Goal: Task Accomplishment & Management: Use online tool/utility

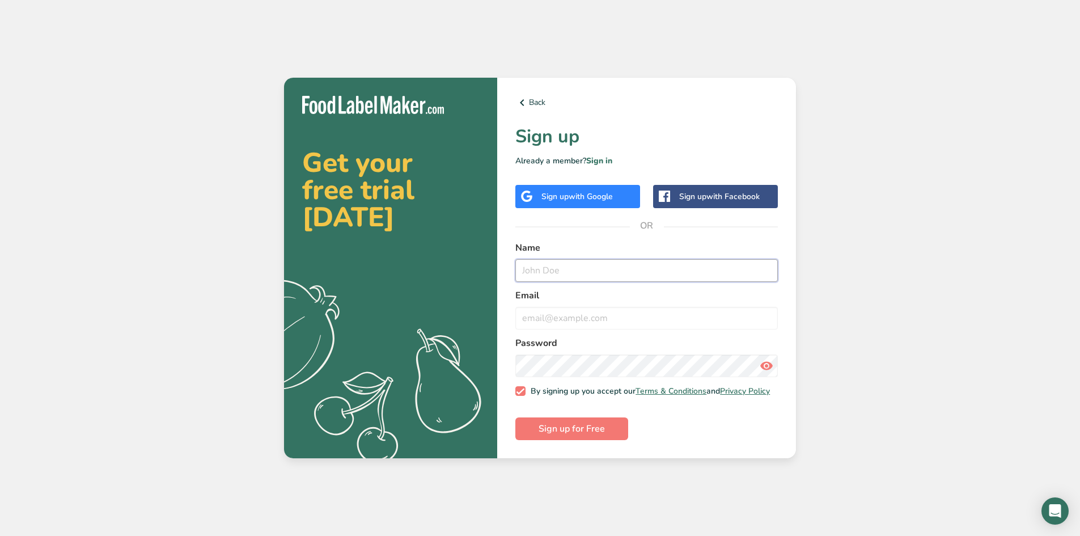
click at [557, 262] on input "text" at bounding box center [646, 270] width 262 height 23
click at [582, 197] on span "with Google" at bounding box center [590, 196] width 44 height 11
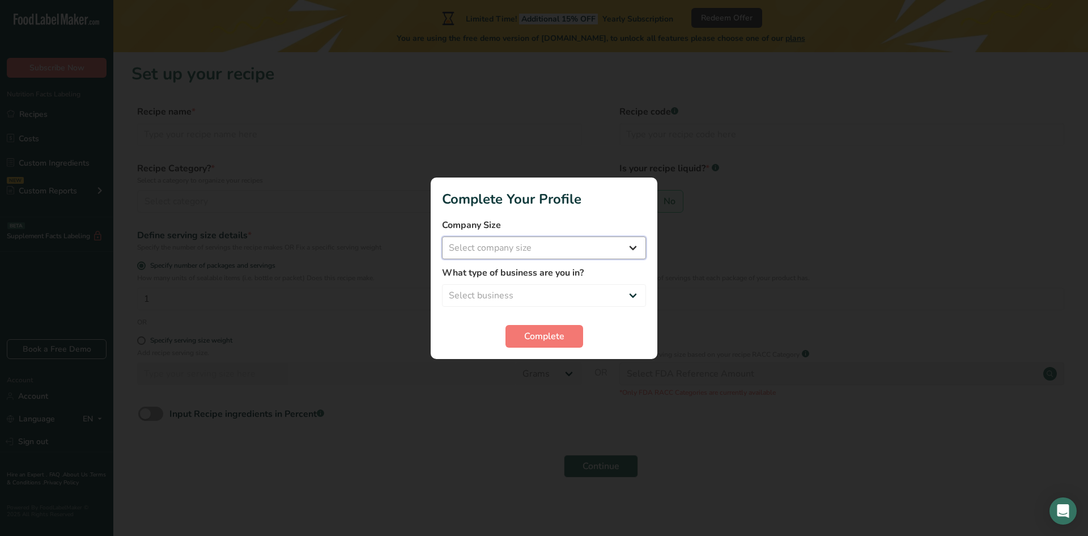
click at [536, 244] on select "Select company size Fewer than 10 Employees 10 to 50 Employees 51 to 500 Employ…" at bounding box center [544, 247] width 204 height 23
select select "1"
click at [442, 236] on select "Select company size Fewer than 10 Employees 10 to 50 Employees 51 to 500 Employ…" at bounding box center [544, 247] width 204 height 23
click at [557, 290] on select "Select business Packaged Food Manufacturer Restaurant & Cafe Bakery Meal Plans …" at bounding box center [544, 295] width 204 height 23
select select "1"
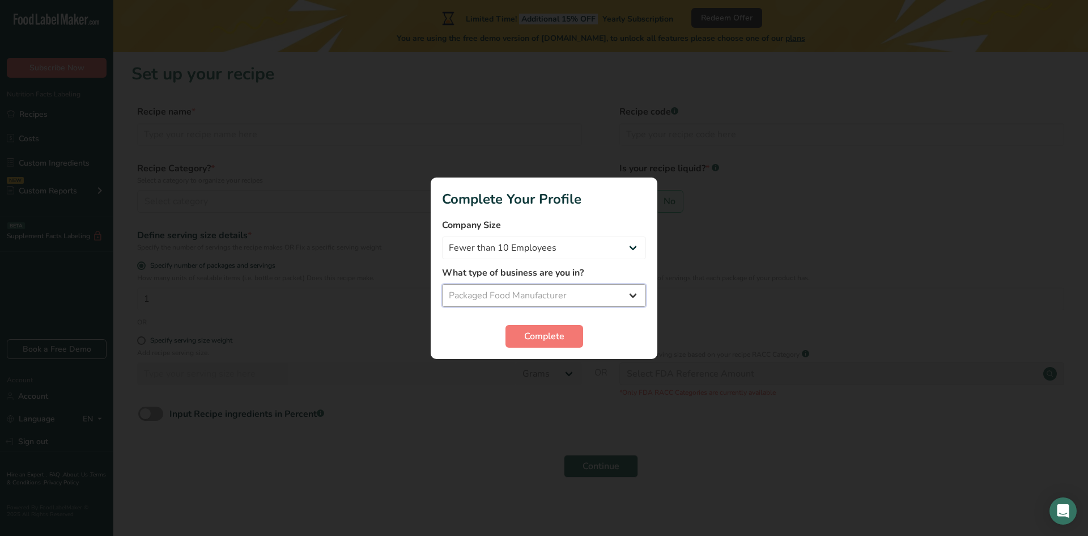
click at [442, 284] on select "Select business Packaged Food Manufacturer Restaurant & Cafe Bakery Meal Plans …" at bounding box center [544, 295] width 204 height 23
click at [551, 342] on span "Complete" at bounding box center [544, 336] width 40 height 14
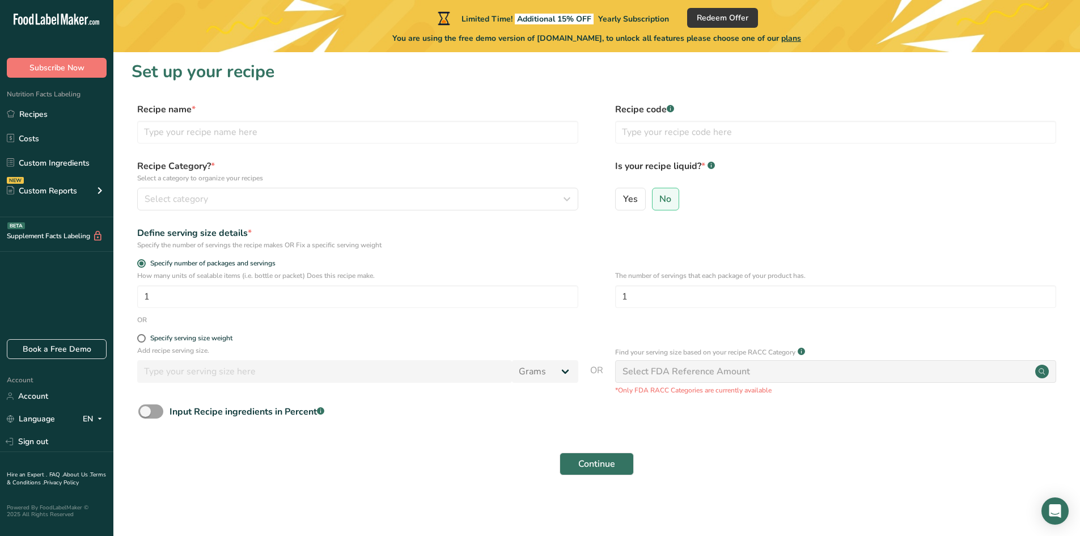
scroll to position [3, 0]
click at [81, 169] on link "Custom Ingredients" at bounding box center [56, 163] width 113 height 22
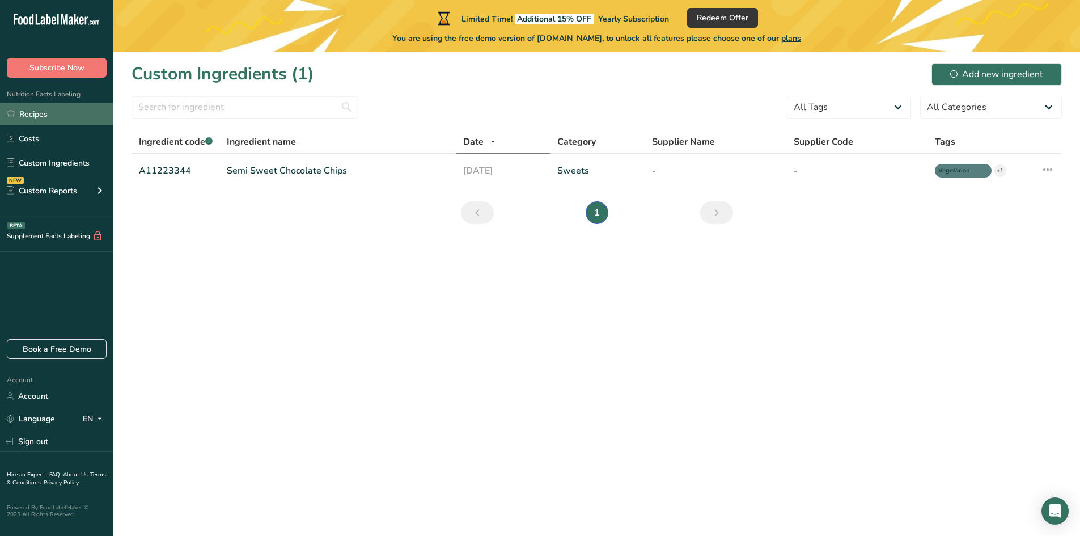
click at [72, 117] on link "Recipes" at bounding box center [56, 114] width 113 height 22
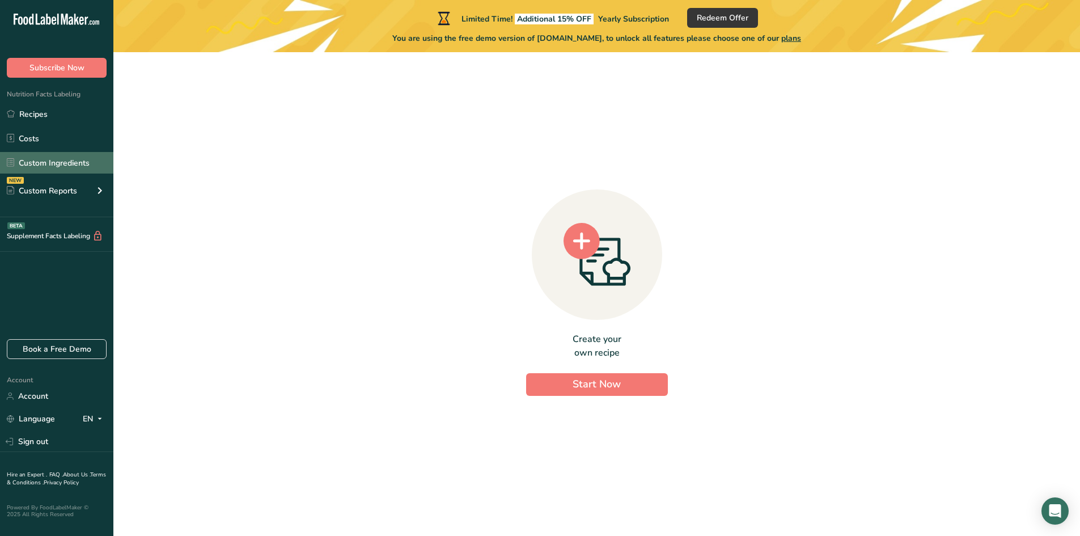
click at [60, 172] on link "Custom Ingredients" at bounding box center [56, 163] width 113 height 22
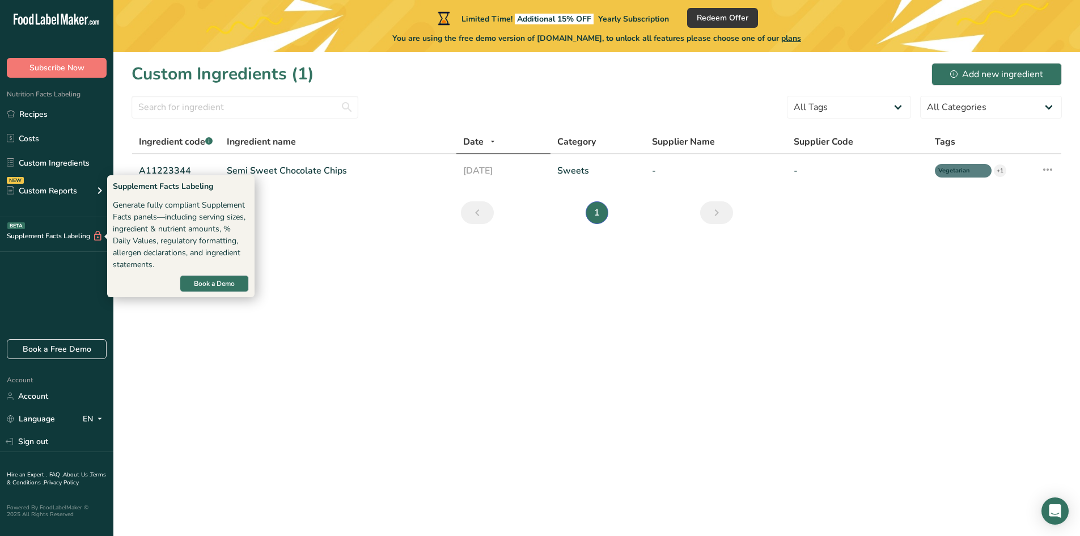
click at [79, 239] on div "Supplement Facts Labeling BETA" at bounding box center [51, 236] width 103 height 12
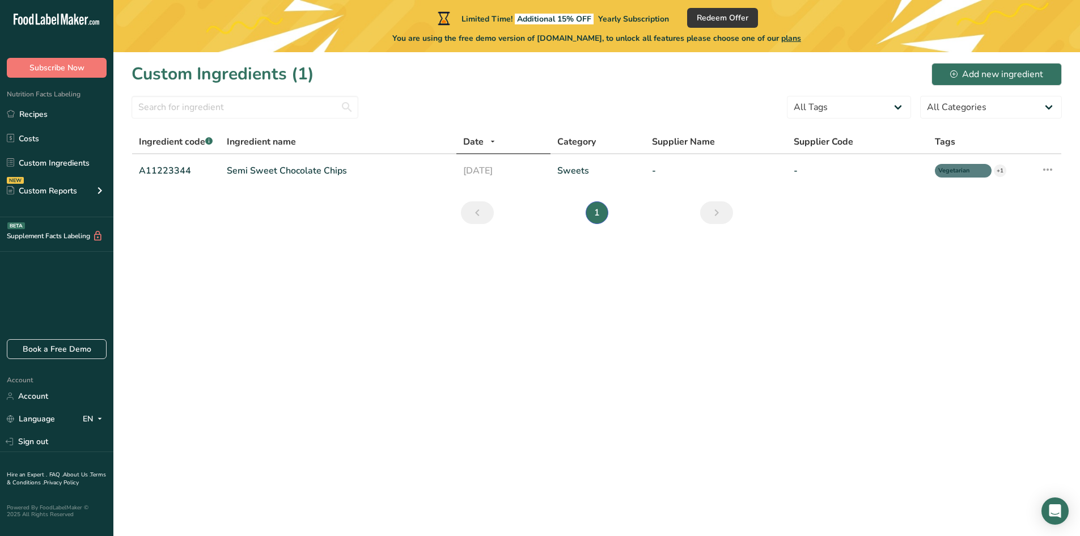
click at [60, 237] on div "Supplement Facts Labeling BETA" at bounding box center [51, 236] width 103 height 12
click at [56, 194] on div "Custom Reports" at bounding box center [42, 191] width 70 height 12
click at [77, 244] on link "Ingredient Comparison NEW" at bounding box center [56, 242] width 113 height 25
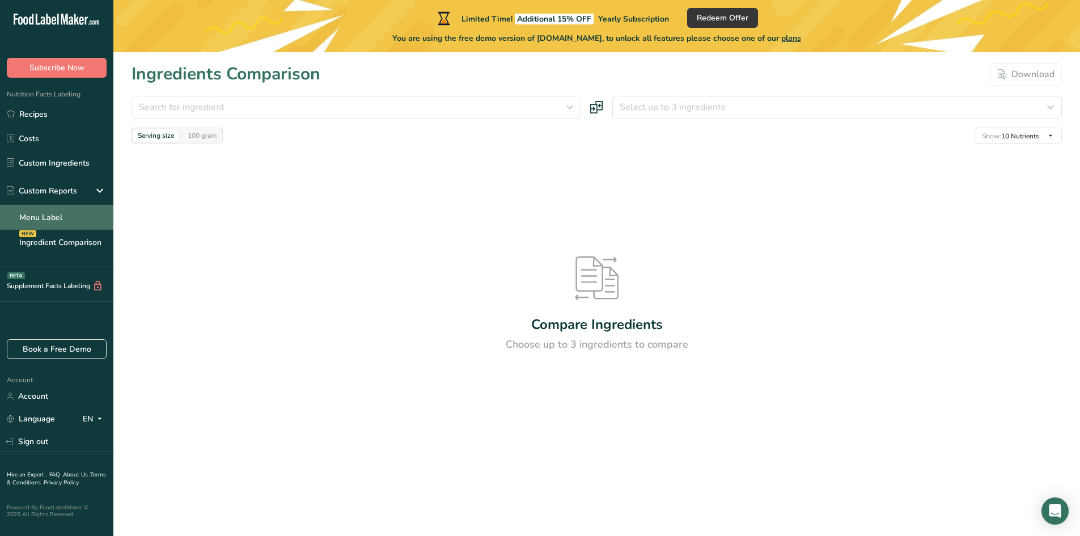
click at [75, 214] on link "Menu Label" at bounding box center [56, 217] width 113 height 25
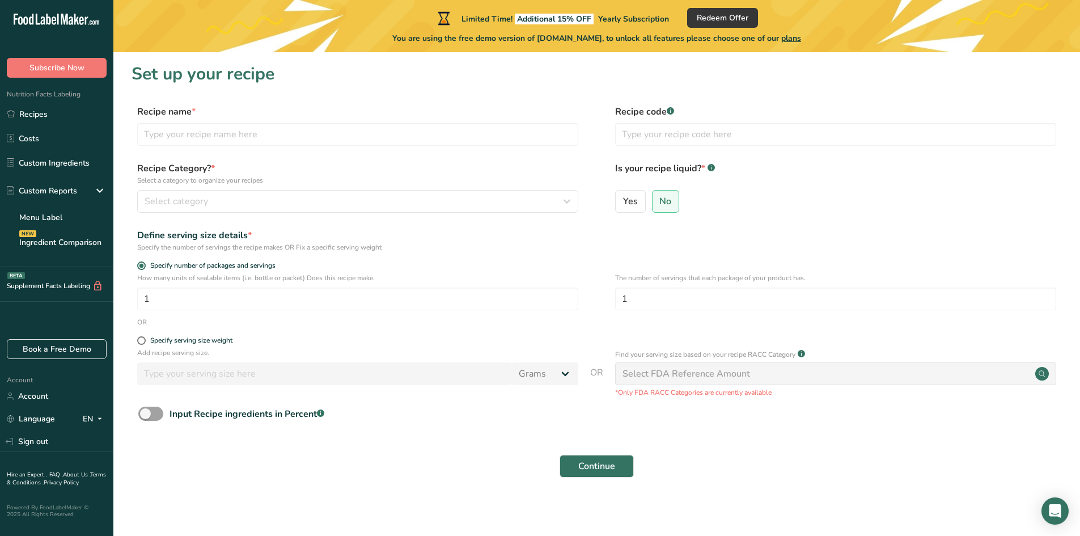
scroll to position [3, 0]
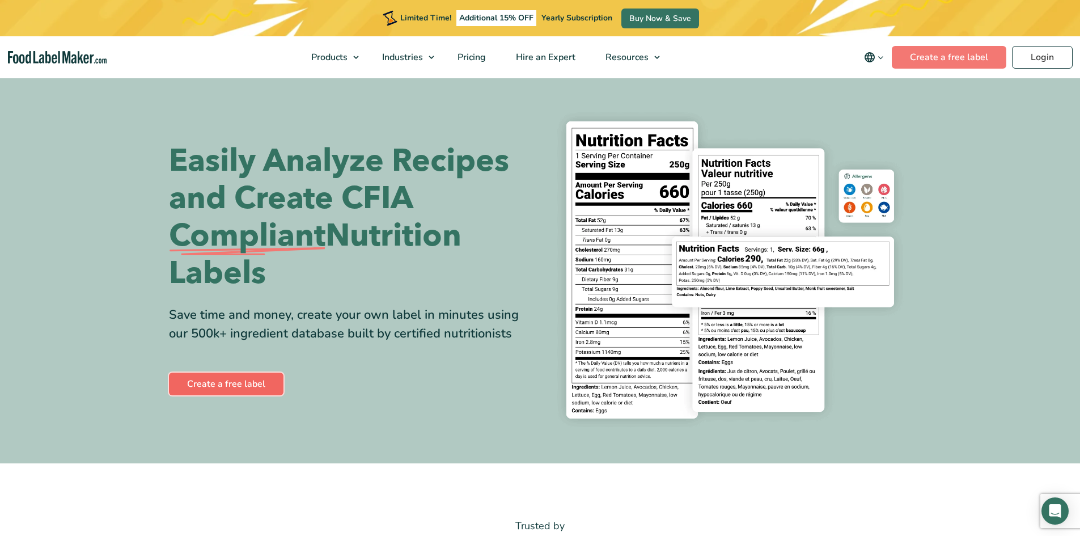
click at [252, 383] on link "Create a free label" at bounding box center [226, 383] width 114 height 23
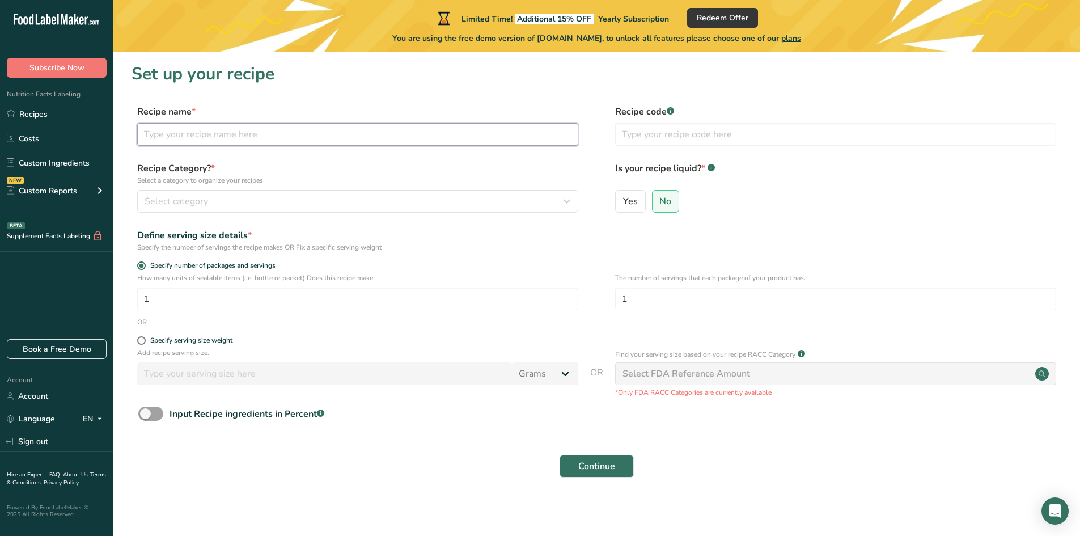
click at [246, 133] on input "text" at bounding box center [357, 134] width 441 height 23
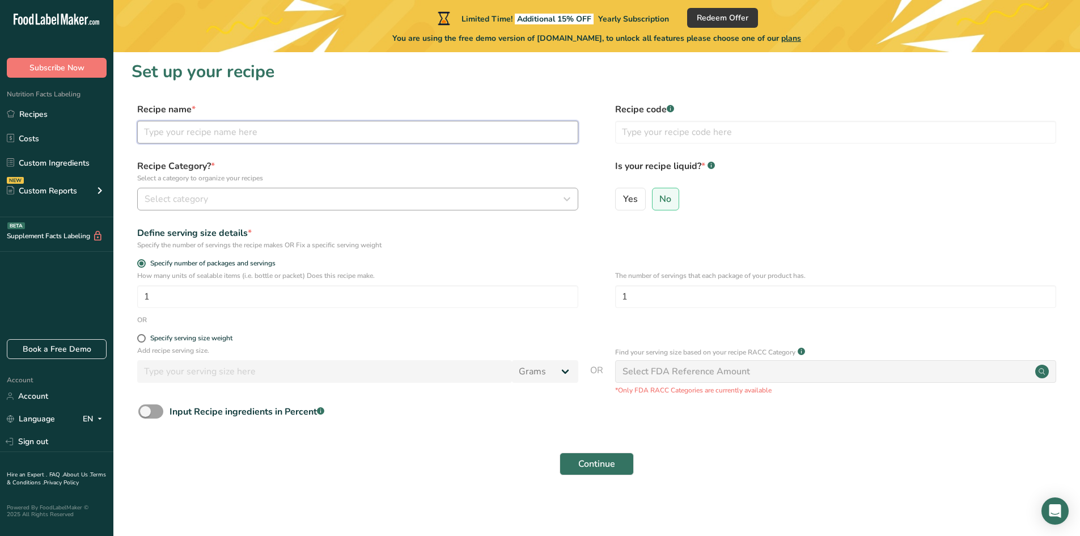
scroll to position [3, 0]
